Goal: Information Seeking & Learning: Learn about a topic

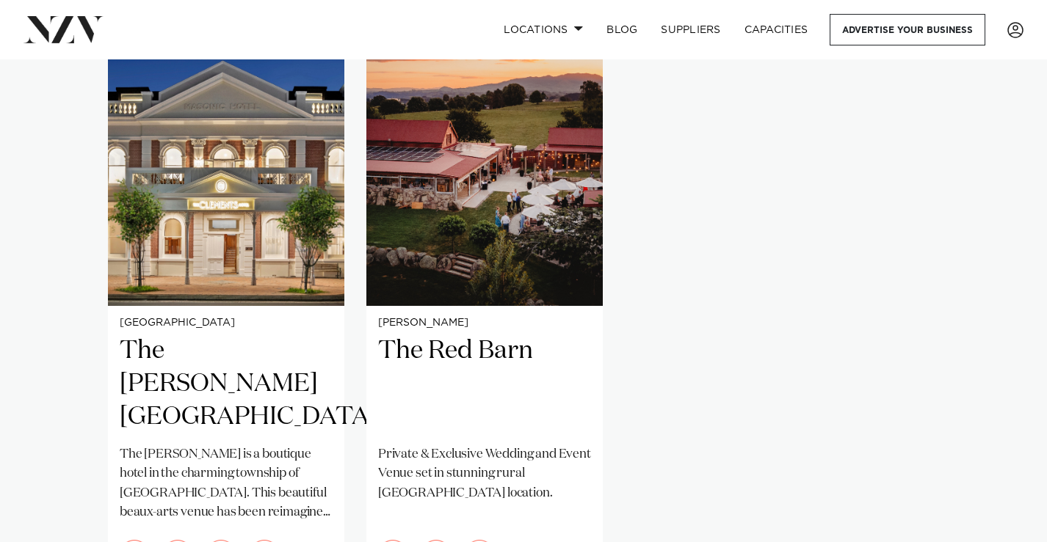
scroll to position [1212, 0]
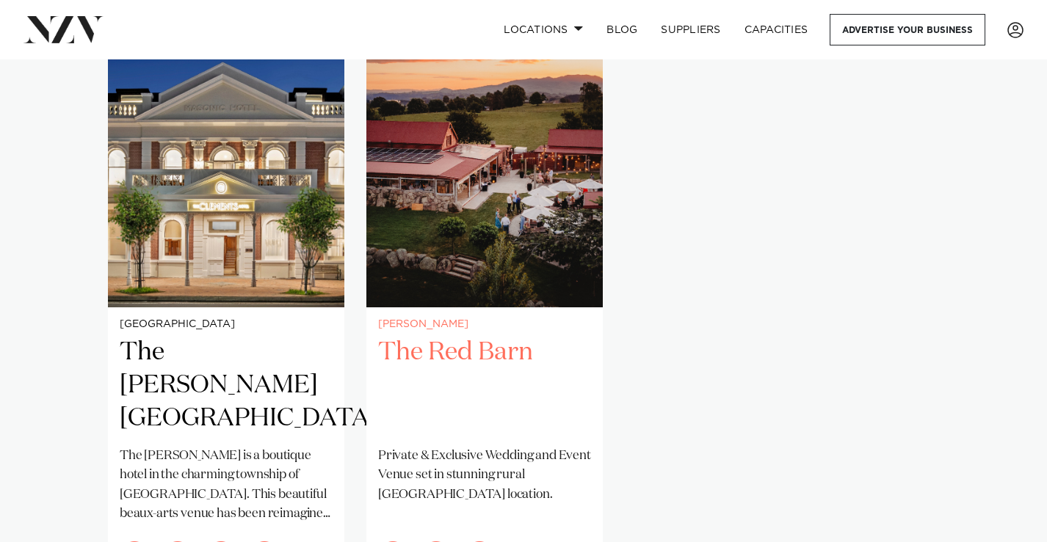
click at [410, 270] on img "2 / 2" at bounding box center [484, 148] width 236 height 317
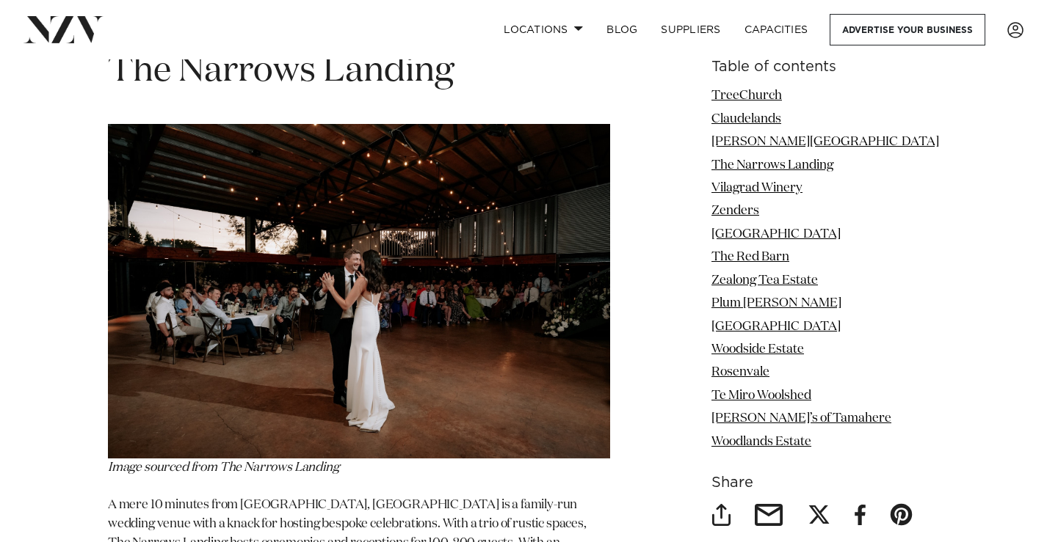
scroll to position [3931, 0]
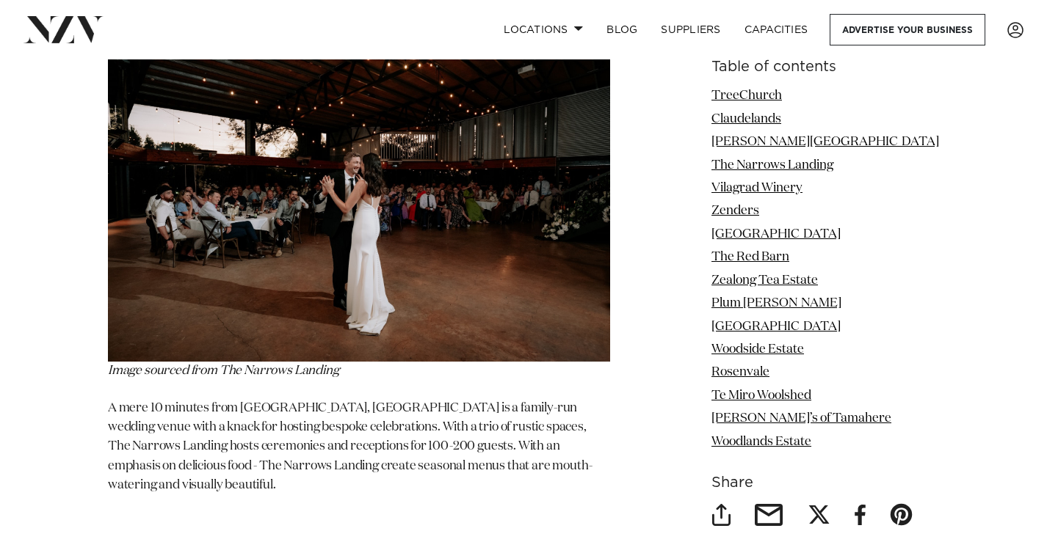
click at [327, 191] on img at bounding box center [359, 194] width 502 height 335
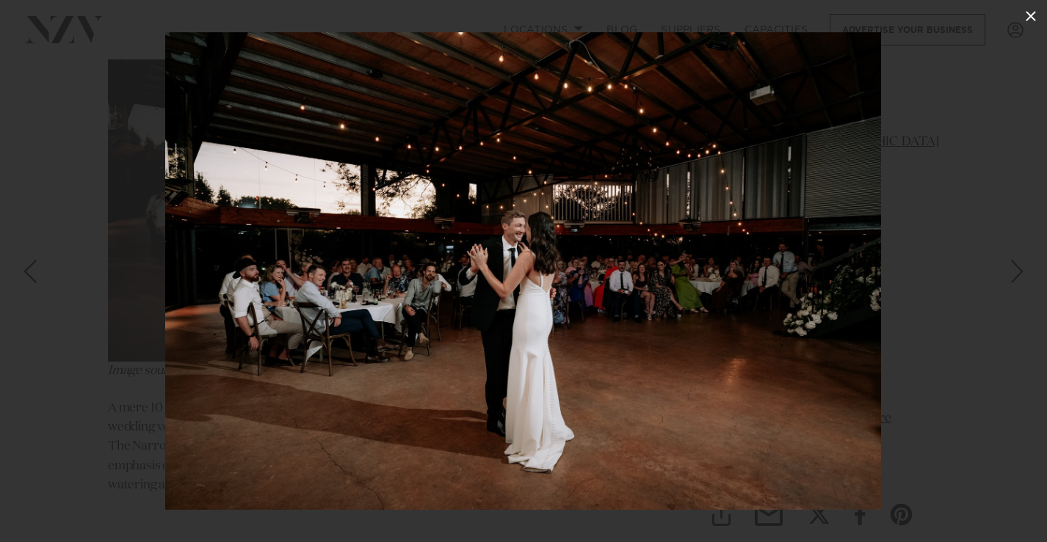
click at [1031, 26] on button at bounding box center [1030, 16] width 32 height 32
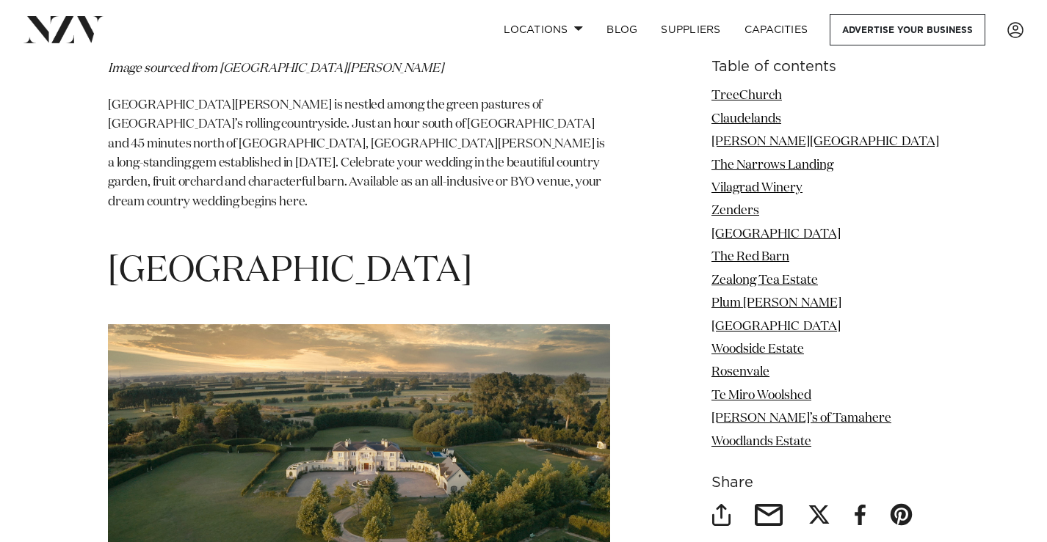
scroll to position [7711, 0]
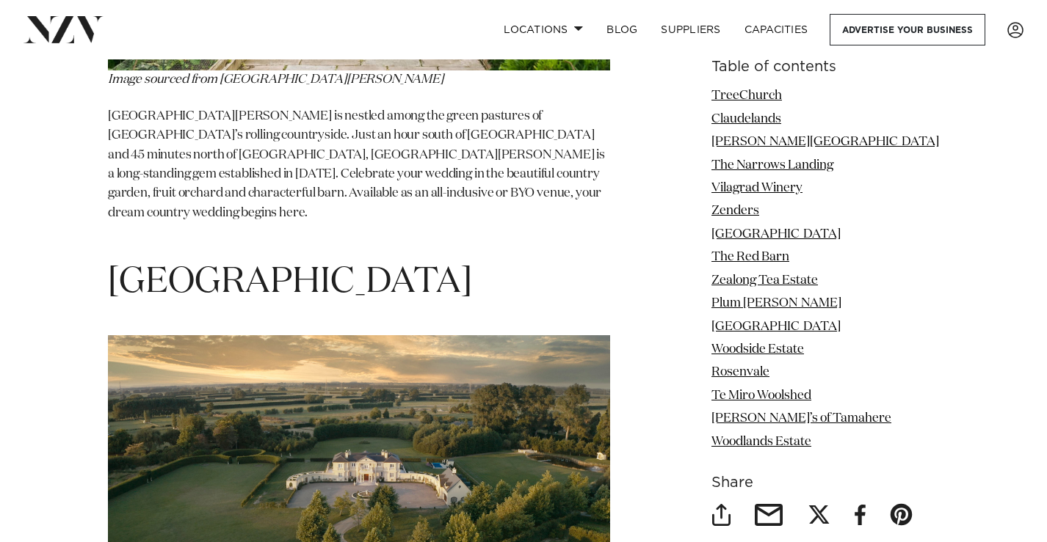
click at [388, 265] on span "[GEOGRAPHIC_DATA]" at bounding box center [290, 282] width 364 height 35
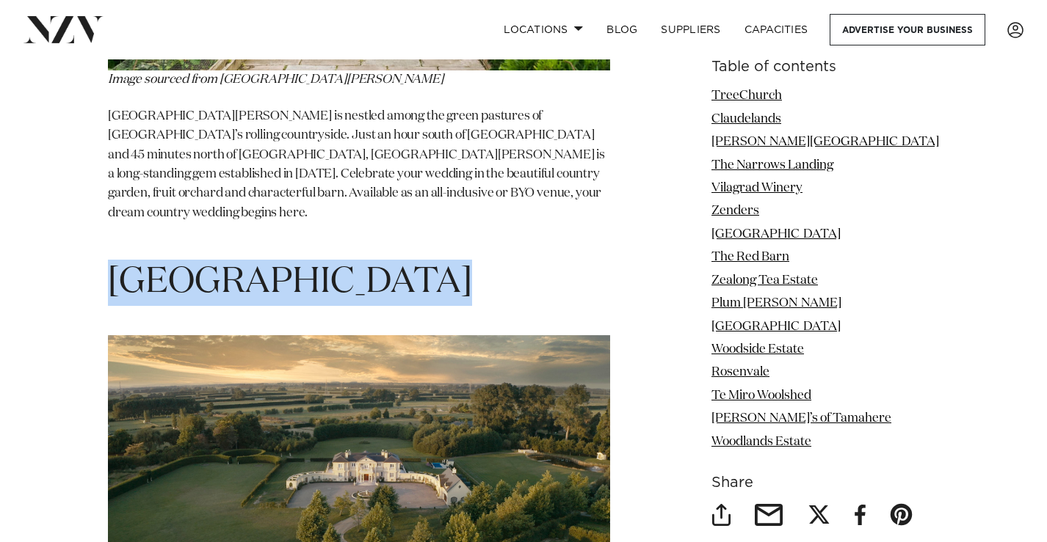
drag, startPoint x: 388, startPoint y: 101, endPoint x: 188, endPoint y: 103, distance: 200.4
click at [188, 265] on span "[GEOGRAPHIC_DATA]" at bounding box center [290, 282] width 364 height 35
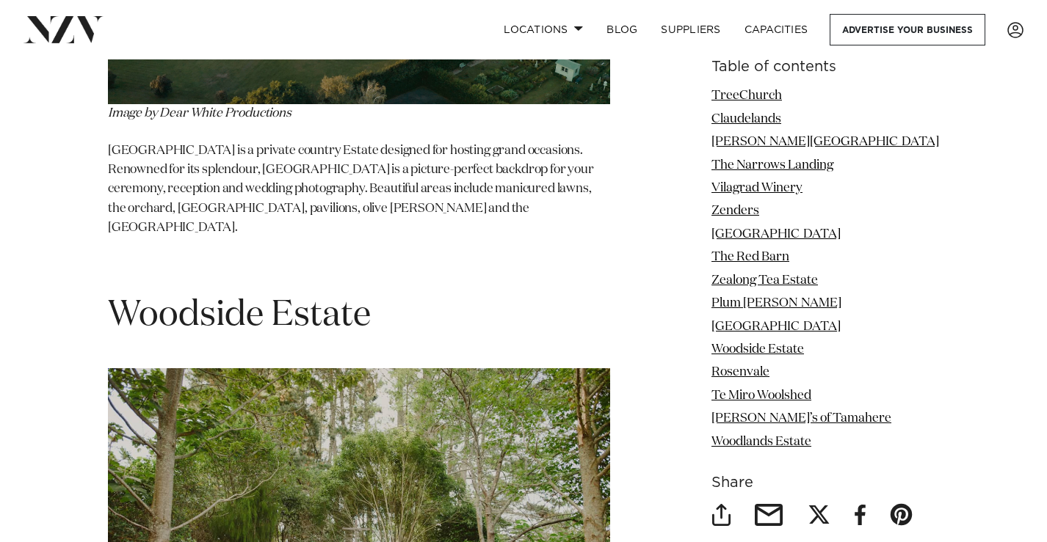
scroll to position [8209, 0]
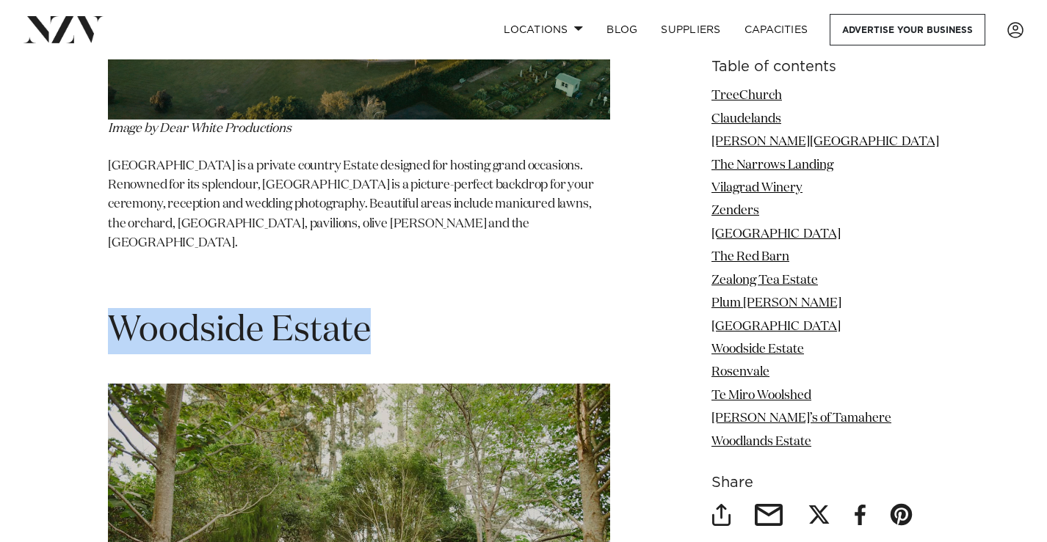
drag, startPoint x: 371, startPoint y: 129, endPoint x: 110, endPoint y: 128, distance: 260.5
click at [110, 313] on span "Woodside Estate" at bounding box center [239, 330] width 263 height 35
copy span "Woodside Estate"
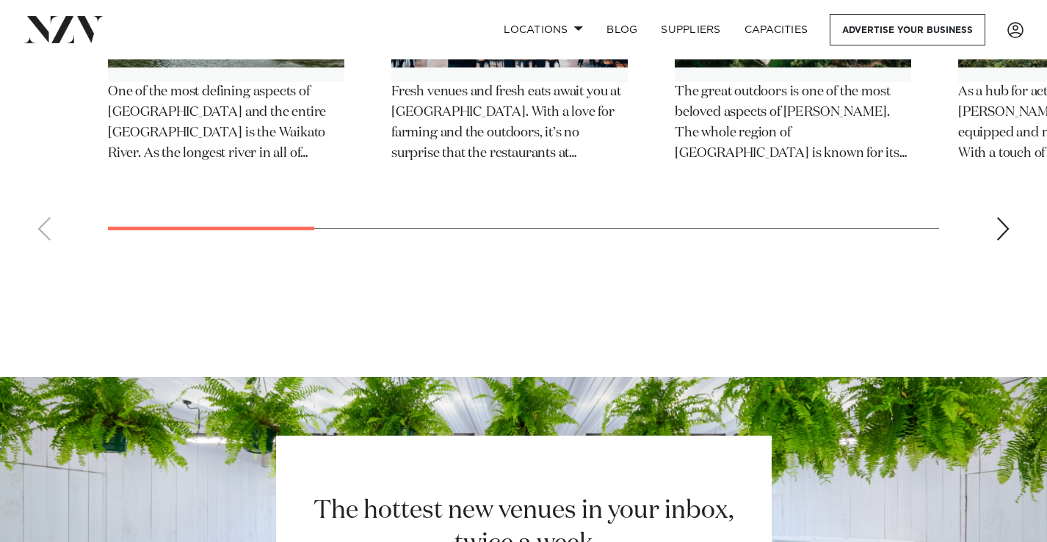
scroll to position [11818, 0]
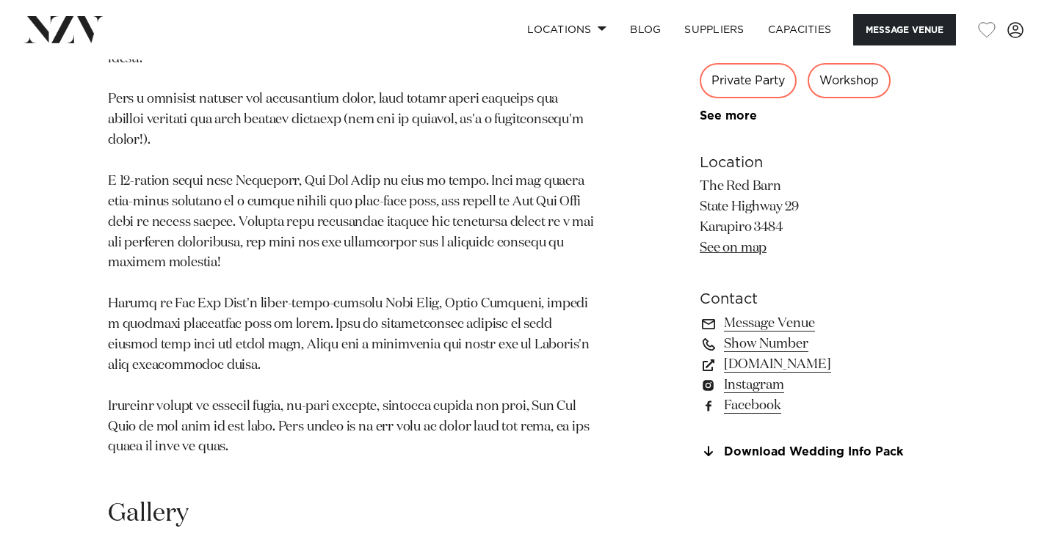
scroll to position [884, 0]
click at [757, 361] on link "www.redbarn.co.nz" at bounding box center [818, 365] width 239 height 21
